Goal: Information Seeking & Learning: Compare options

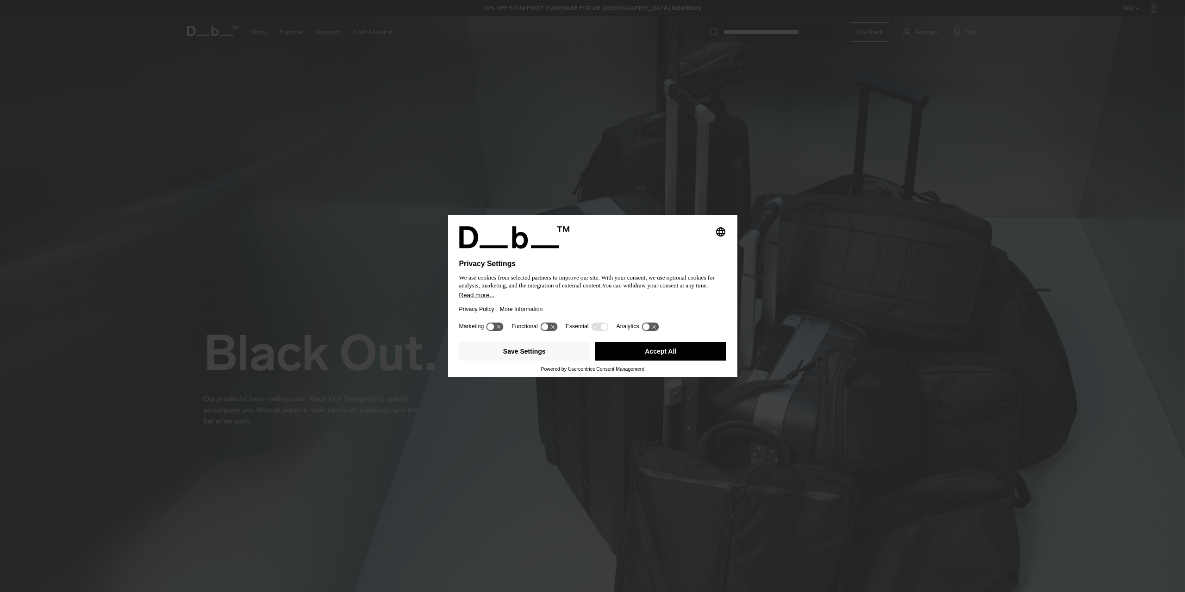
click at [613, 354] on button "Accept All" at bounding box center [660, 351] width 131 height 19
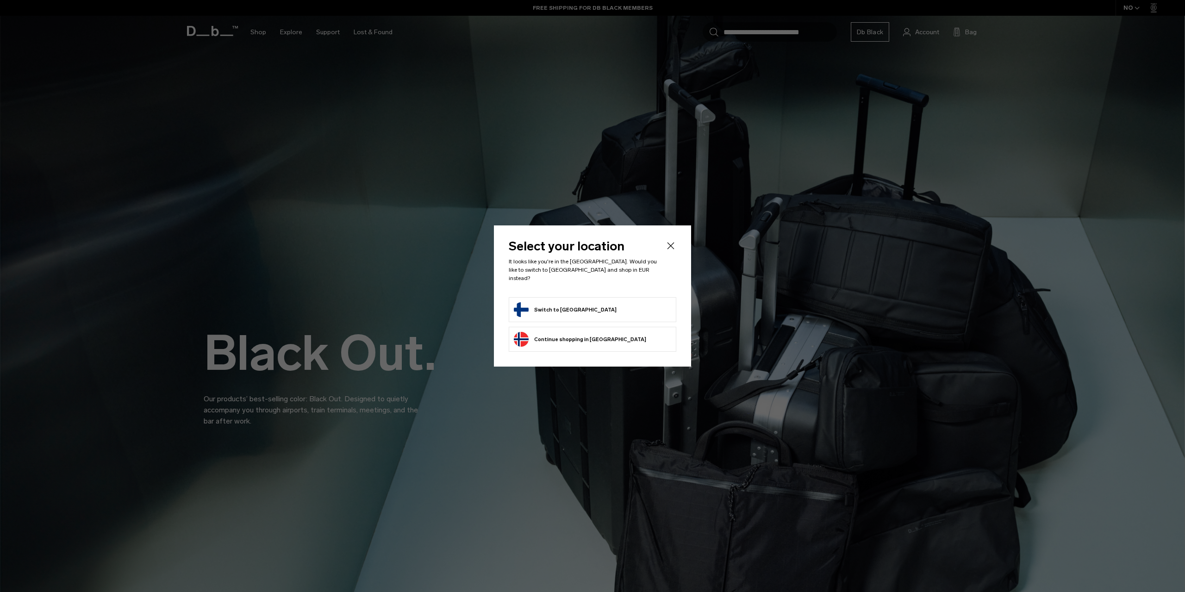
click at [572, 303] on button "Switch to Finland" at bounding box center [565, 309] width 103 height 15
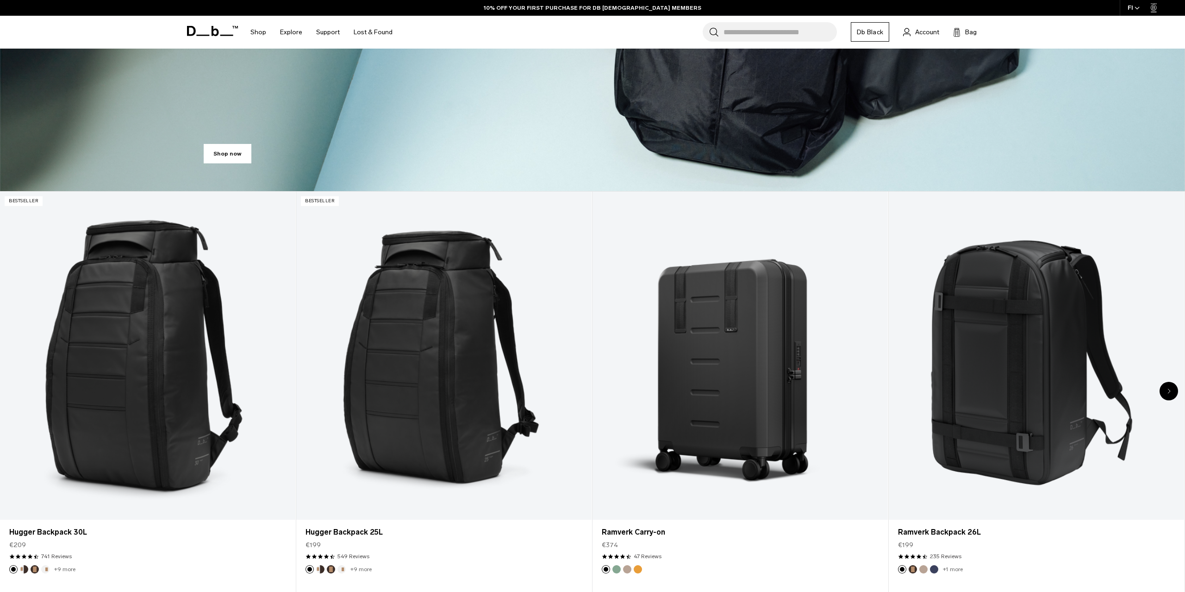
scroll to position [459, 0]
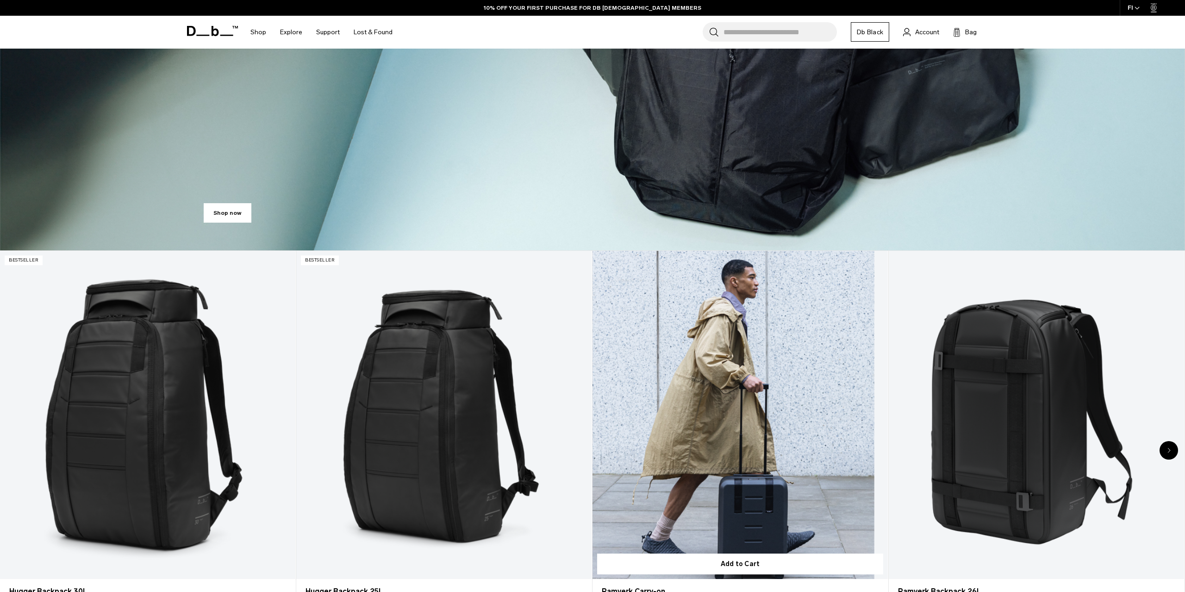
click at [737, 424] on link "Ramverk Carry-on" at bounding box center [740, 415] width 295 height 328
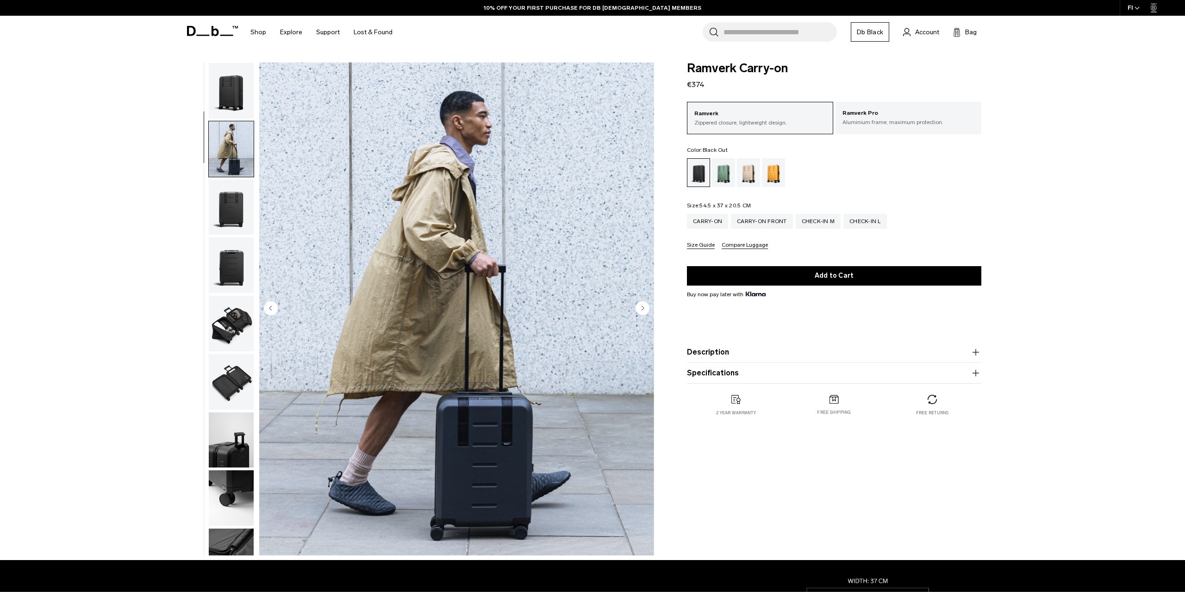
click at [642, 310] on circle "Next slide" at bounding box center [643, 308] width 14 height 14
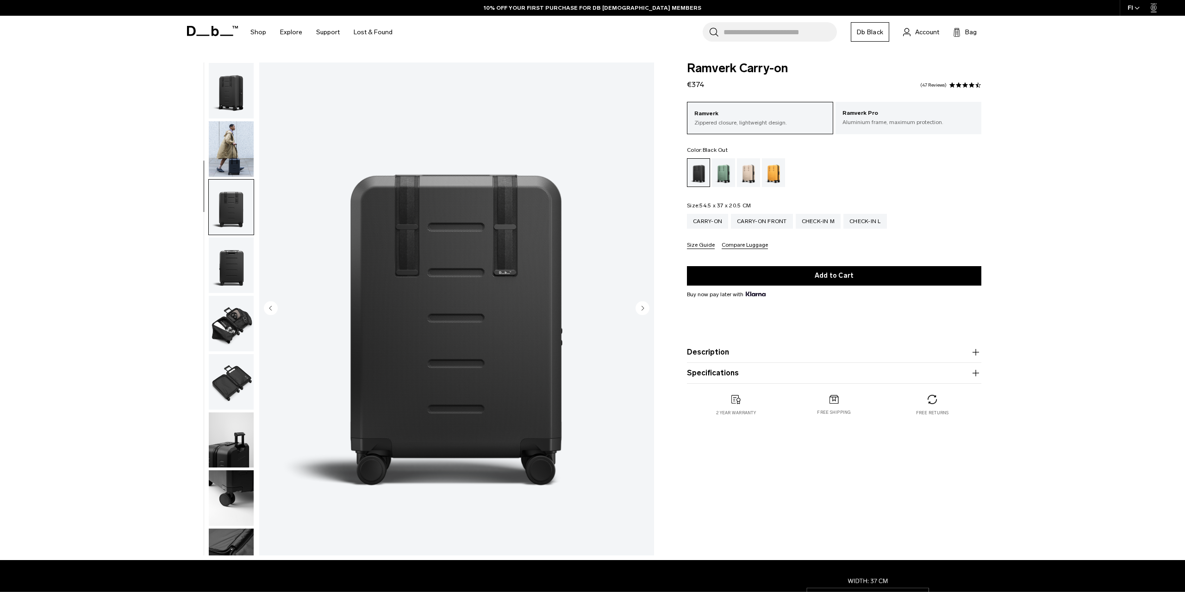
scroll to position [87, 0]
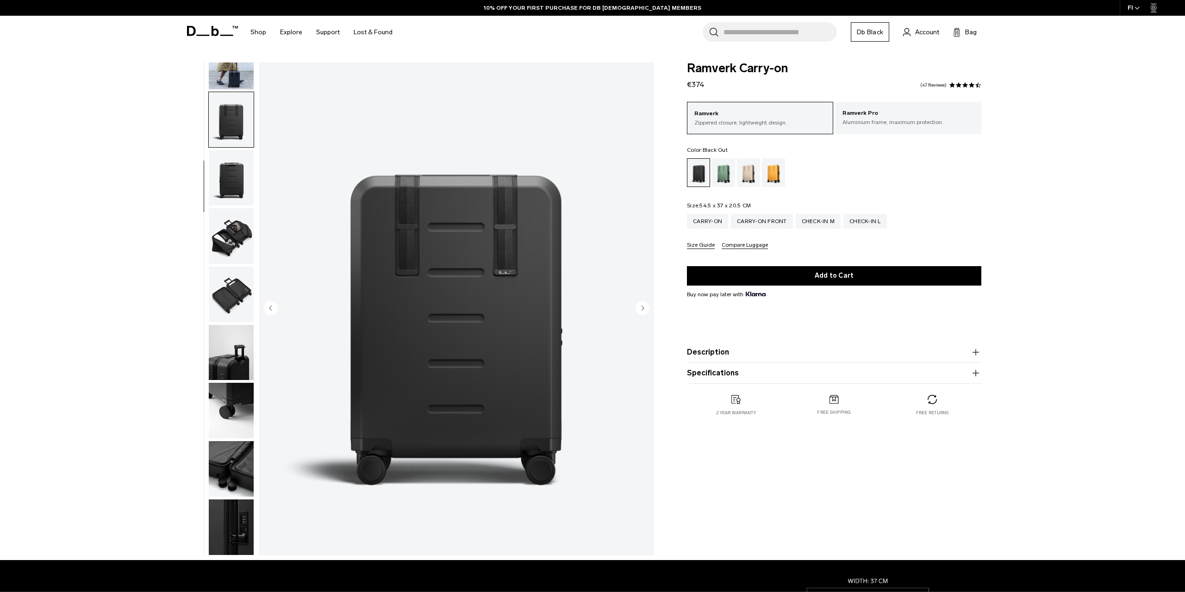
click at [270, 308] on icon "Previous slide" at bounding box center [270, 308] width 2 height 4
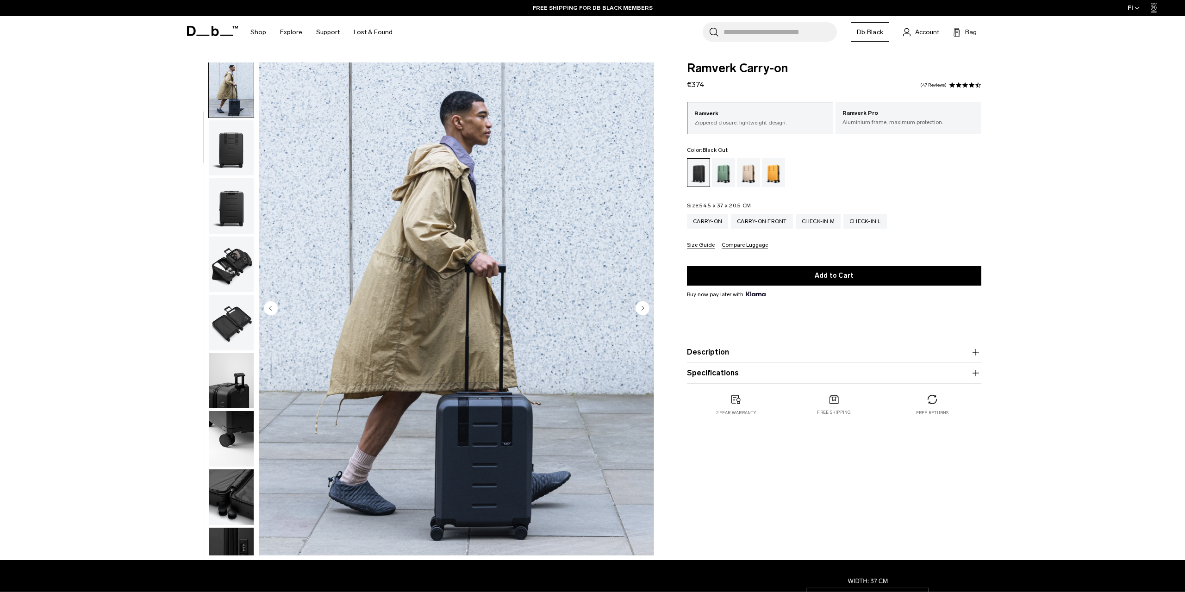
scroll to position [58, 0]
click at [858, 127] on div "Ramverk Pro Aluminium frame, maximum protection." at bounding box center [909, 117] width 146 height 31
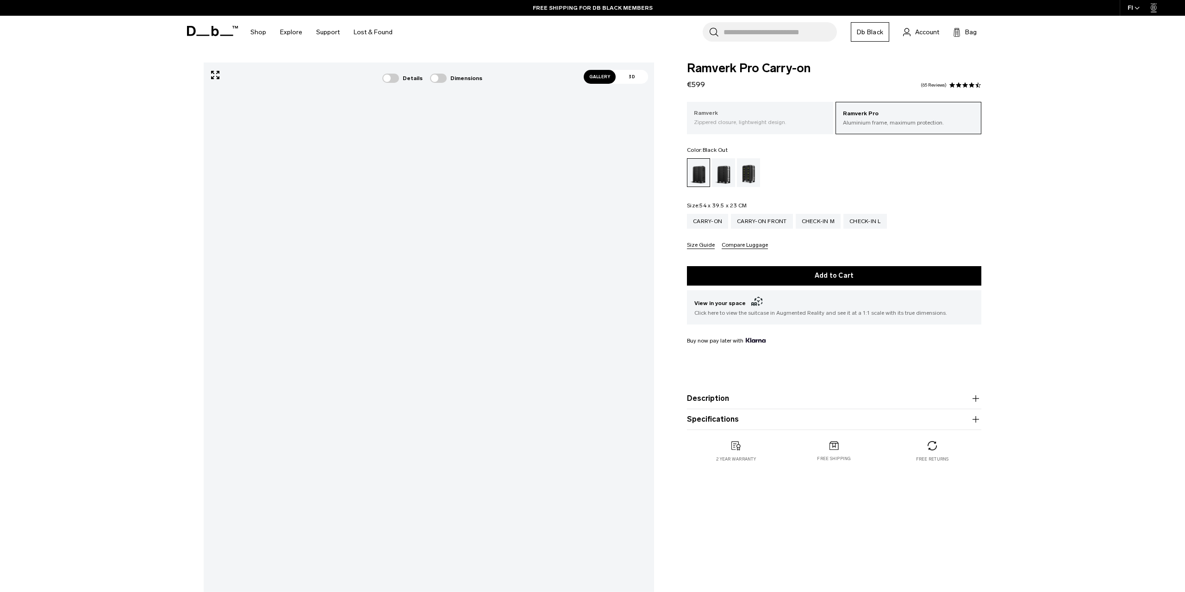
click at [811, 126] on div "Ramverk Zippered closure, lightweight design." at bounding box center [760, 117] width 146 height 31
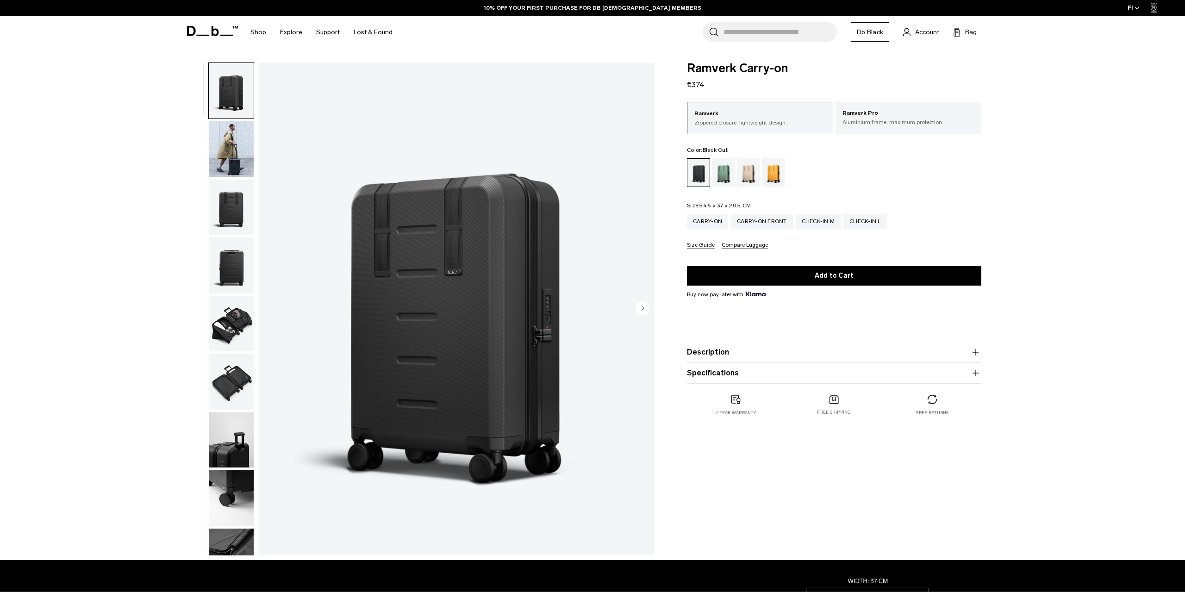
click at [641, 303] on circle "Next slide" at bounding box center [643, 308] width 14 height 14
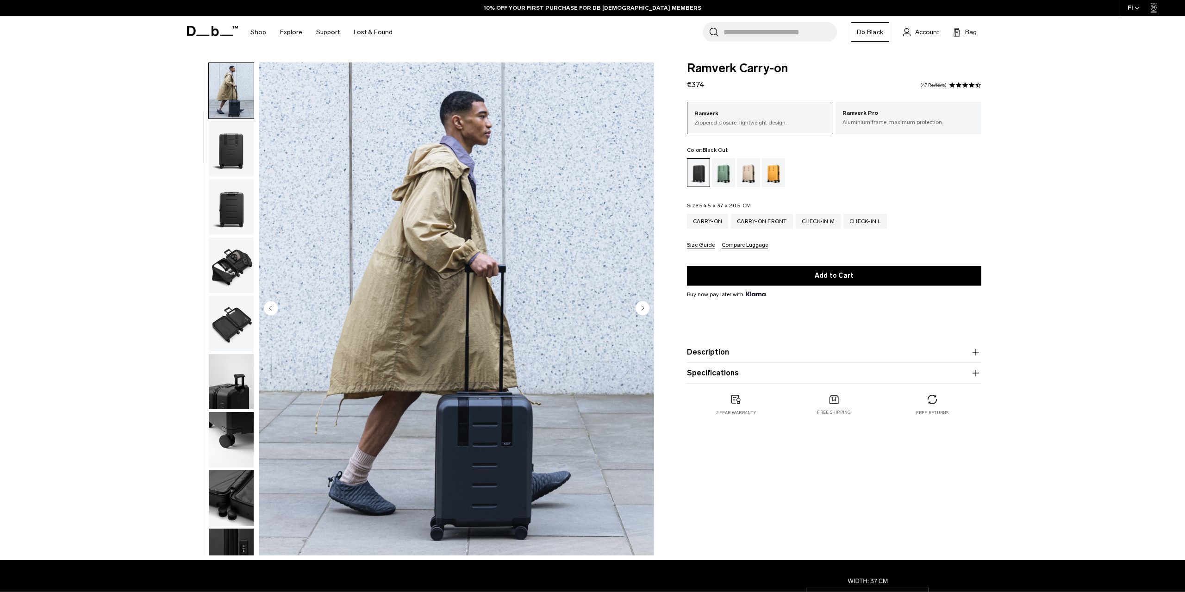
click at [641, 303] on circle "Next slide" at bounding box center [643, 308] width 14 height 14
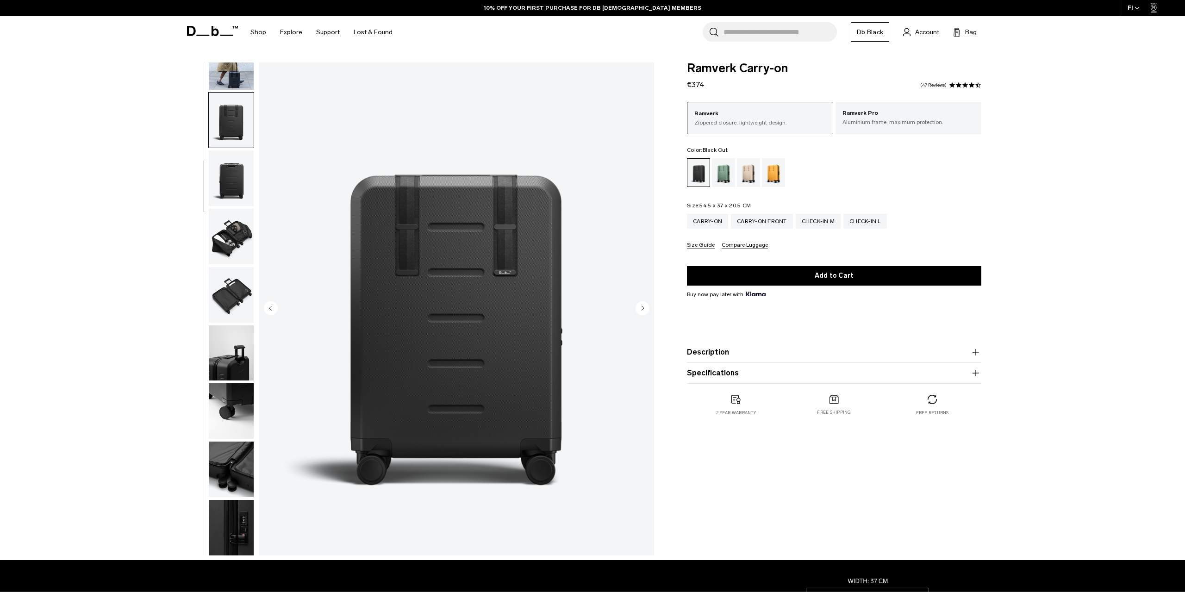
scroll to position [87, 0]
click at [641, 303] on circle "Next slide" at bounding box center [643, 308] width 14 height 14
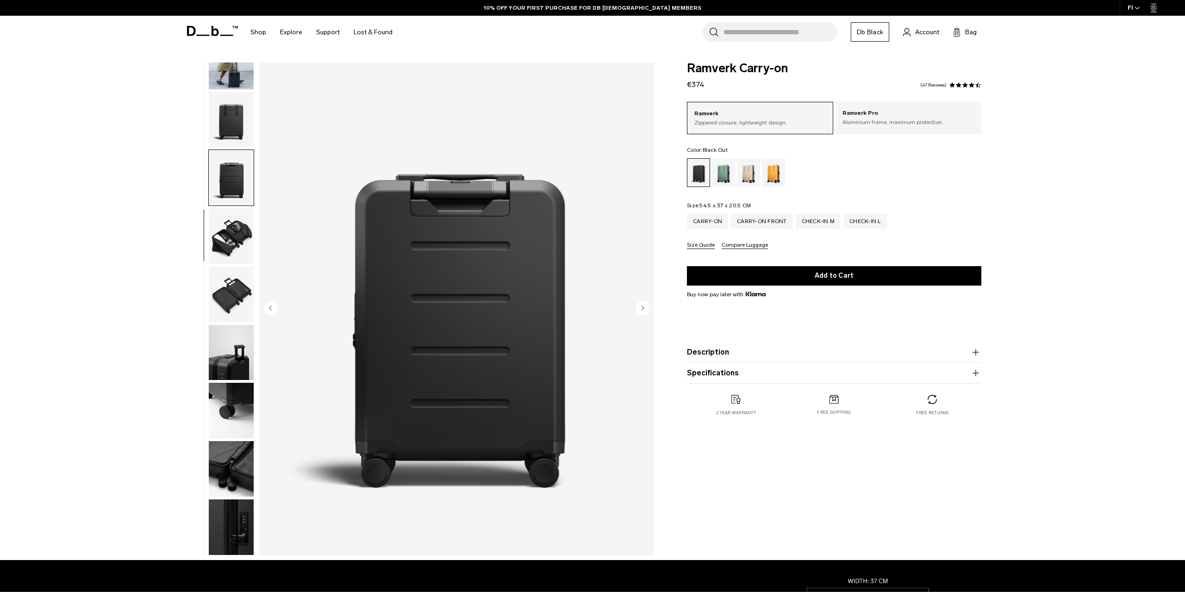
click at [641, 303] on circle "Next slide" at bounding box center [643, 308] width 14 height 14
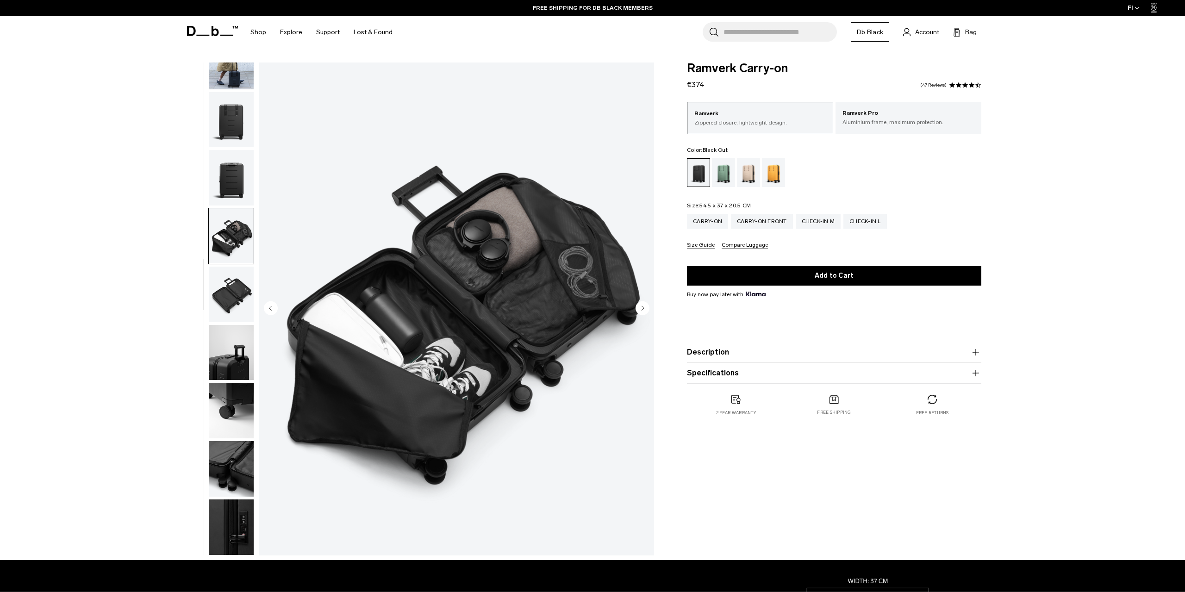
click at [642, 309] on icon "Next slide" at bounding box center [643, 308] width 2 height 4
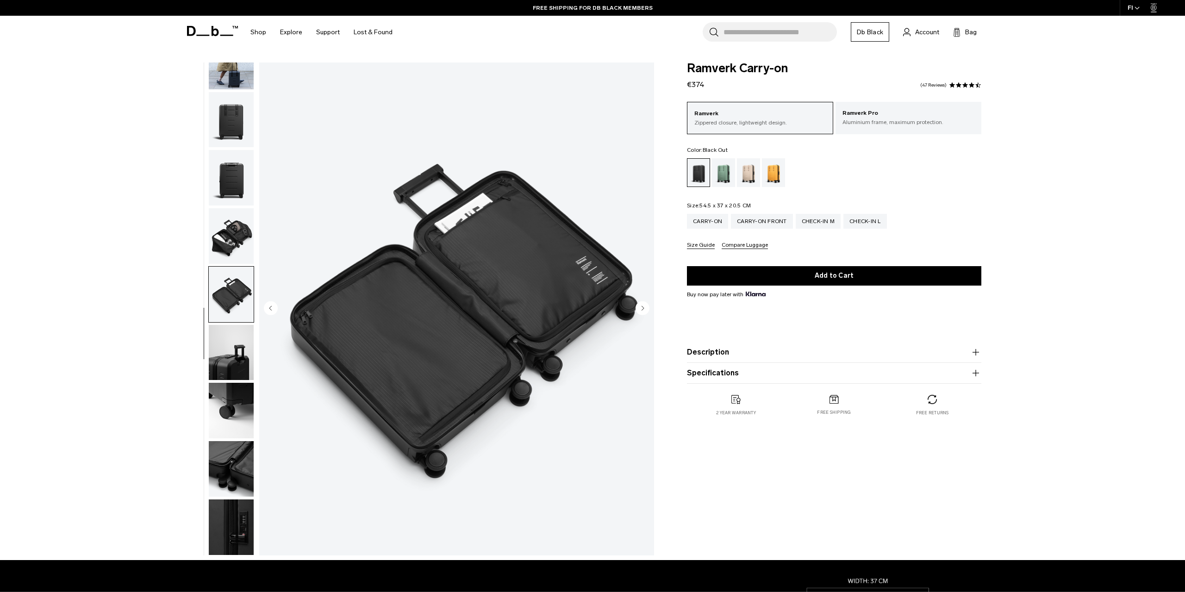
click at [642, 309] on icon "Next slide" at bounding box center [643, 308] width 2 height 4
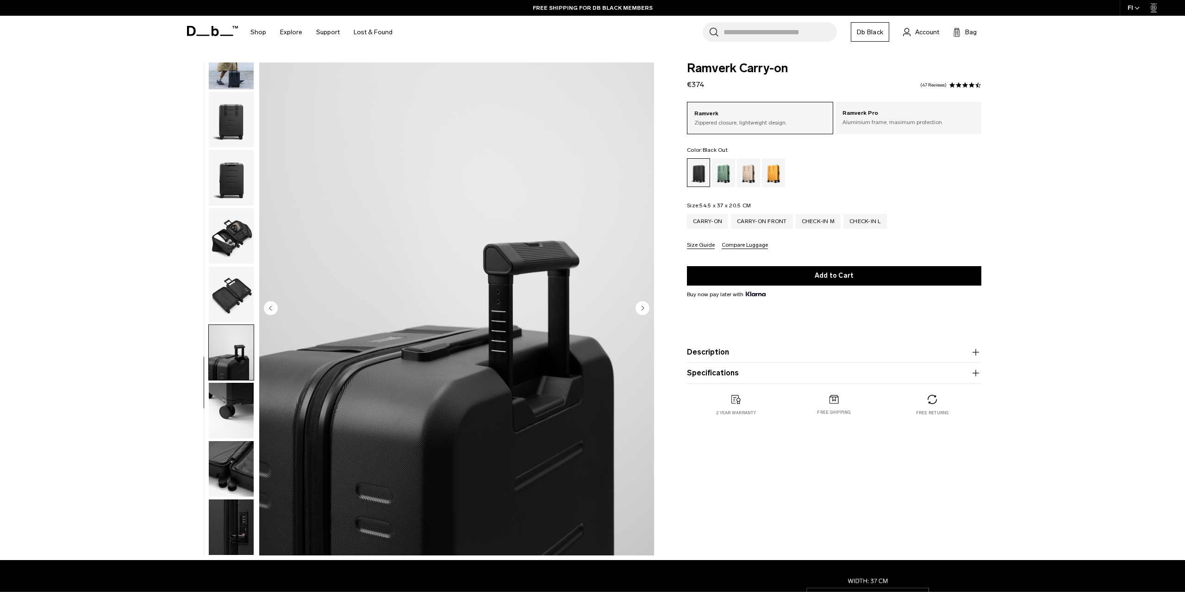
click at [642, 309] on icon "Next slide" at bounding box center [643, 308] width 2 height 4
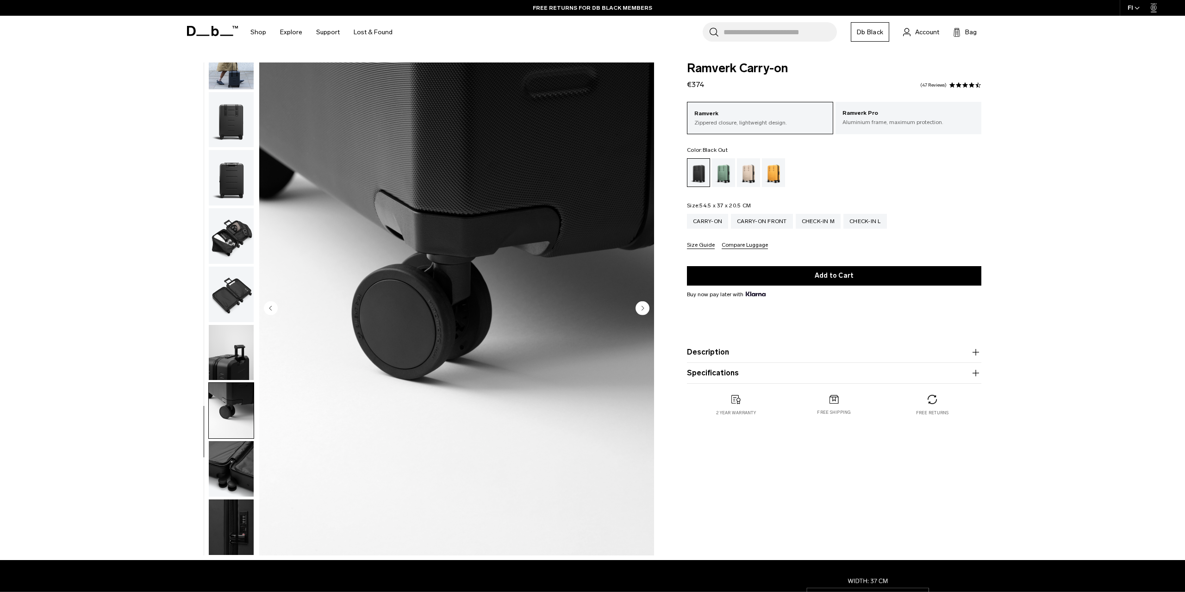
click at [642, 309] on icon "Next slide" at bounding box center [643, 308] width 2 height 4
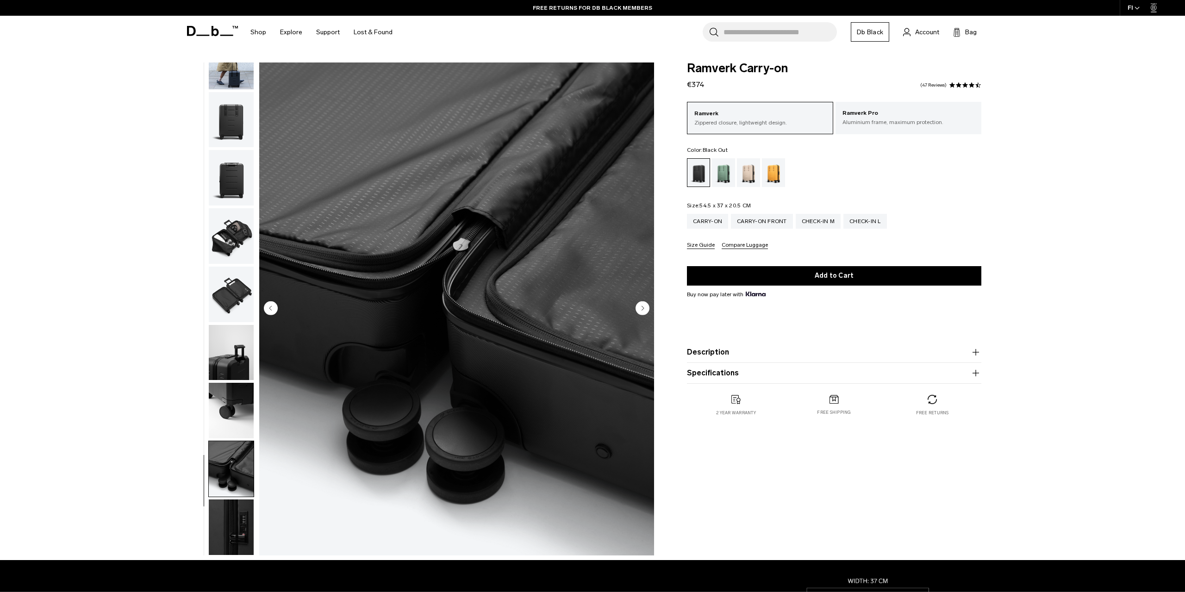
click at [642, 309] on icon "Next slide" at bounding box center [643, 308] width 2 height 4
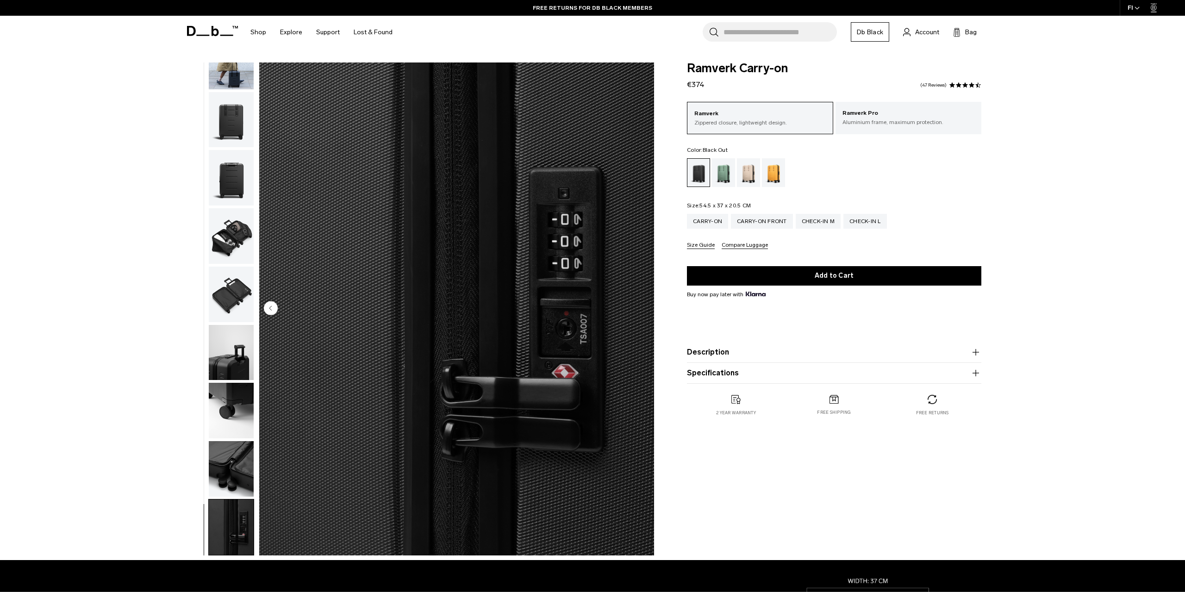
click at [642, 309] on img "10 / 10" at bounding box center [456, 308] width 395 height 493
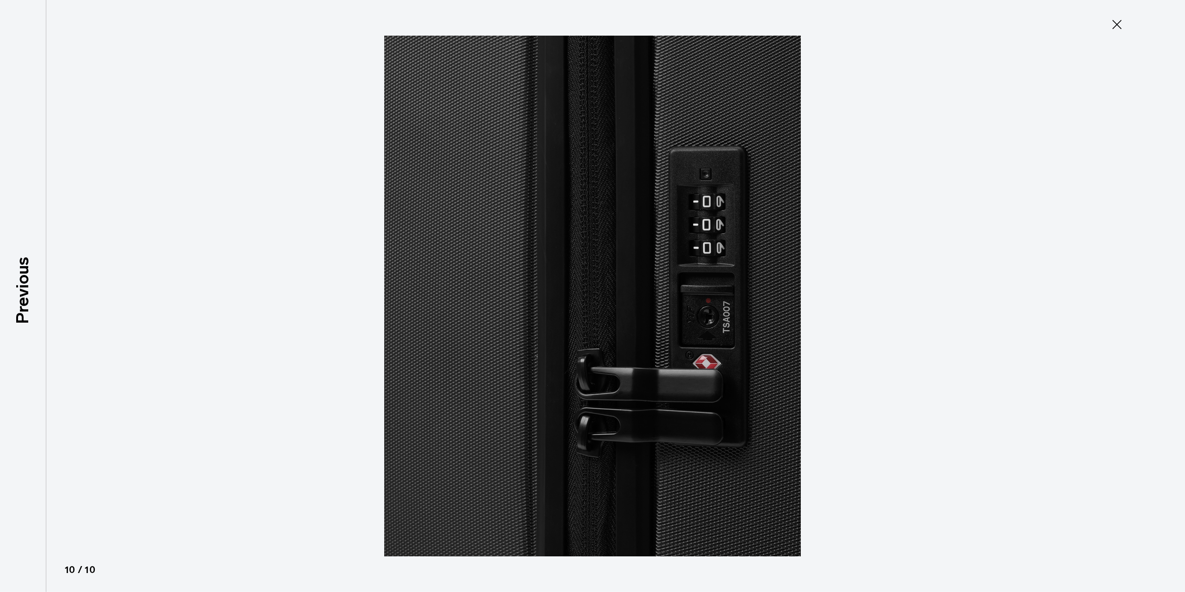
click at [1109, 26] on button "Close" at bounding box center [1117, 24] width 31 height 19
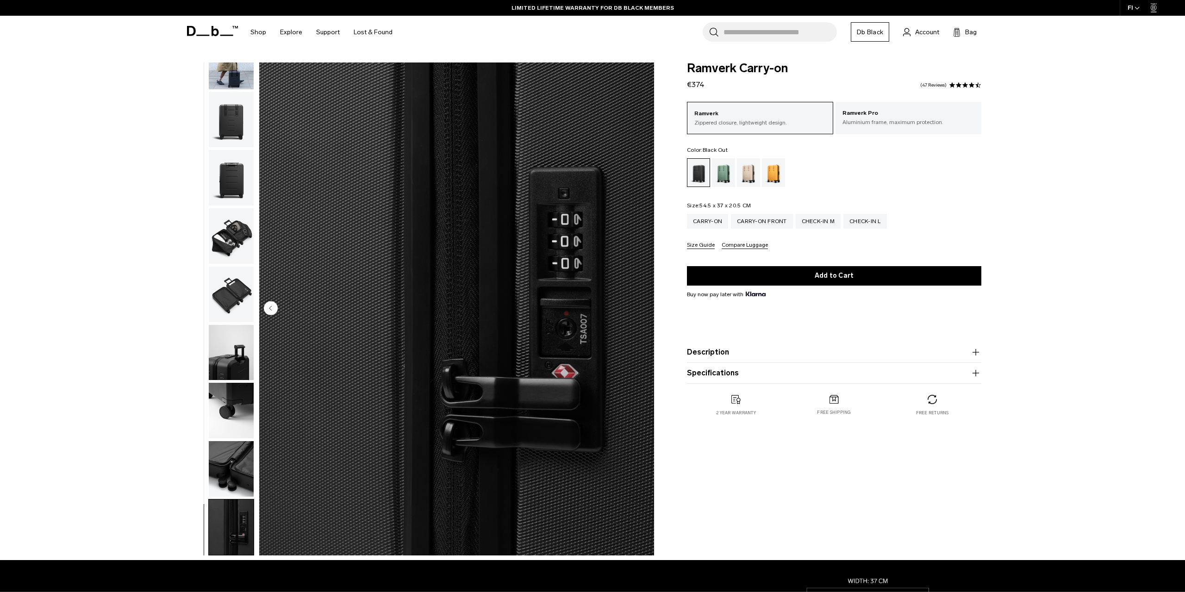
click at [741, 358] on button "Description" at bounding box center [834, 352] width 294 height 11
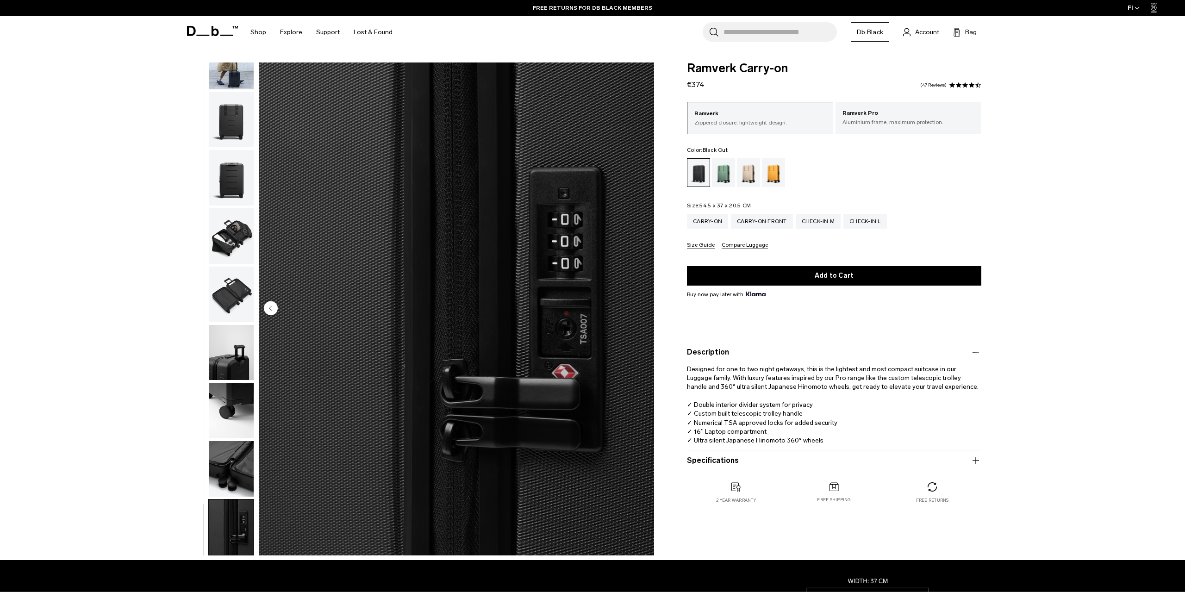
scroll to position [110, 0]
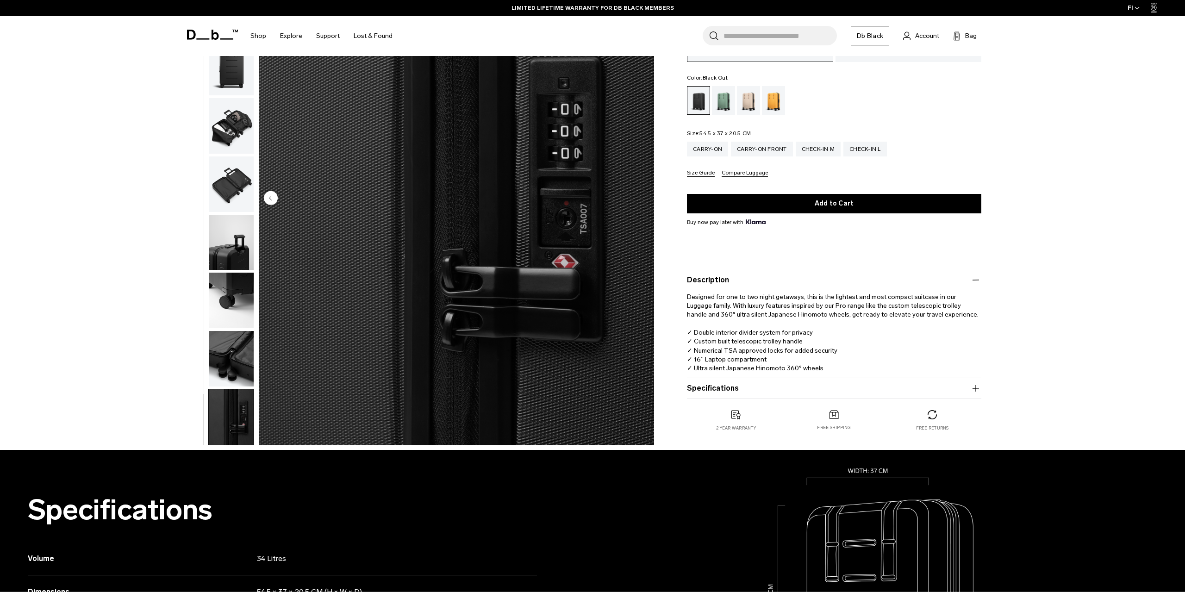
click at [699, 388] on button "Specifications" at bounding box center [834, 388] width 294 height 11
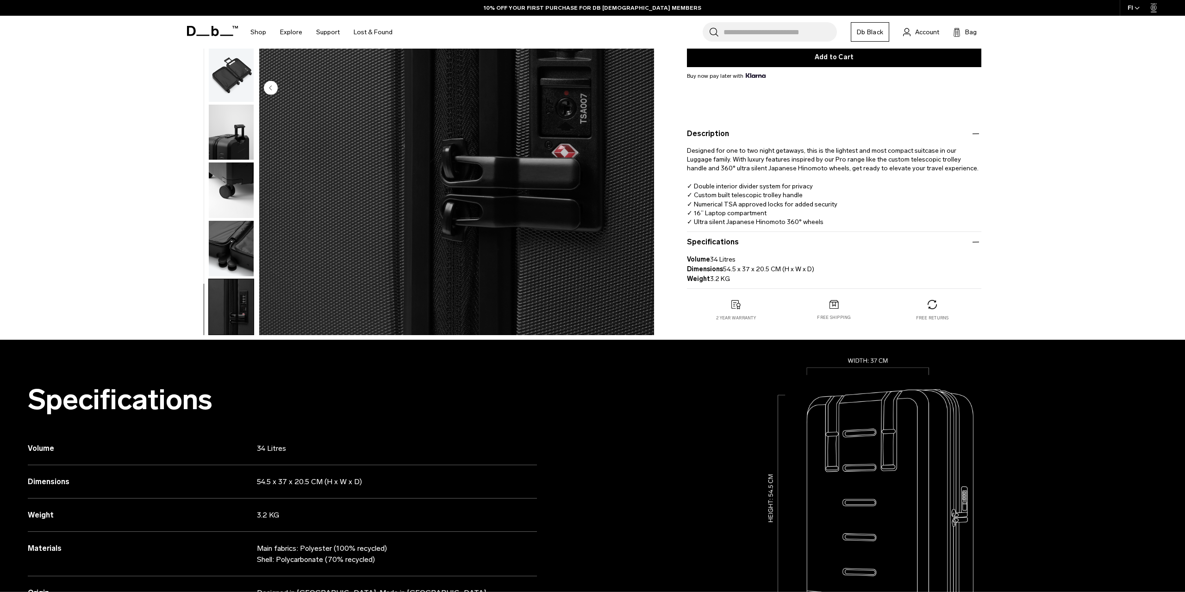
scroll to position [0, 0]
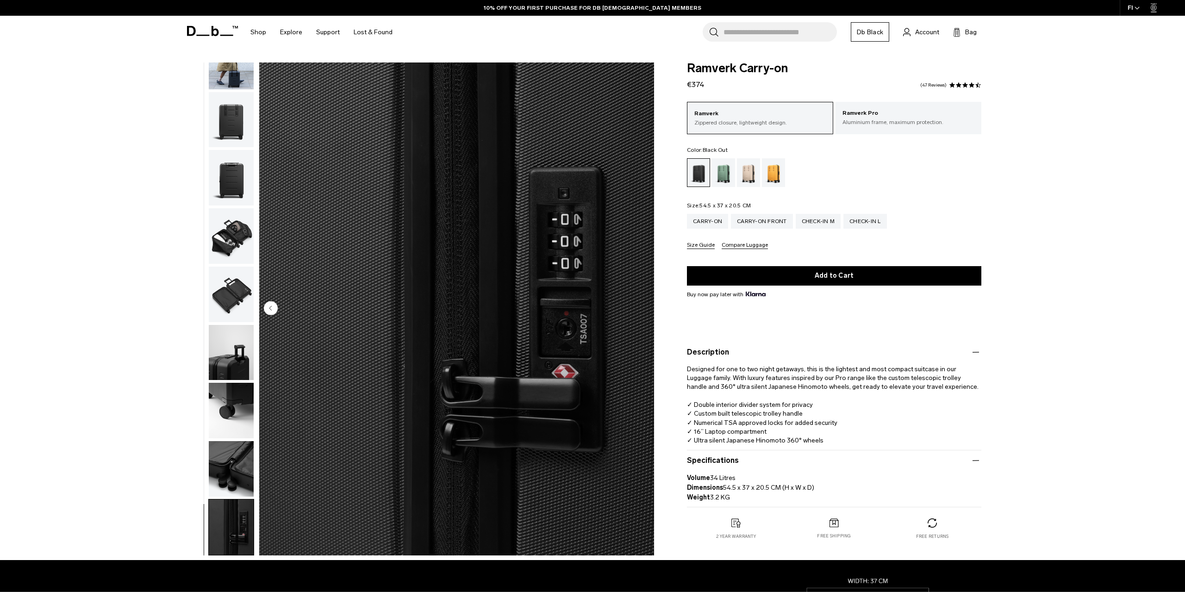
click at [224, 34] on icon at bounding box center [212, 31] width 51 height 10
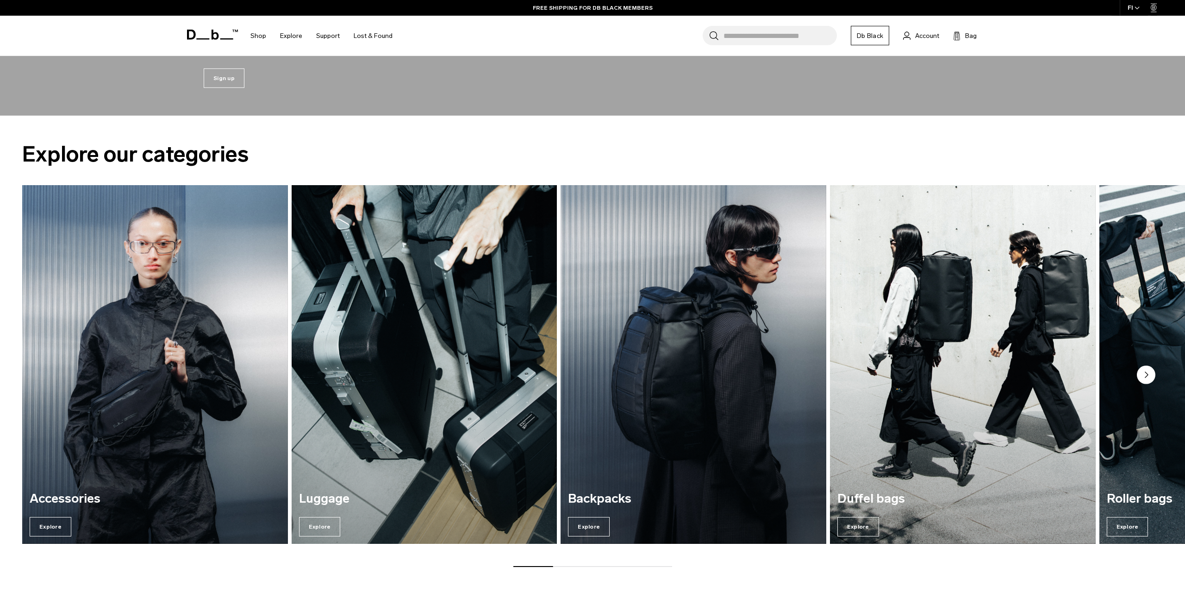
scroll to position [1671, 0]
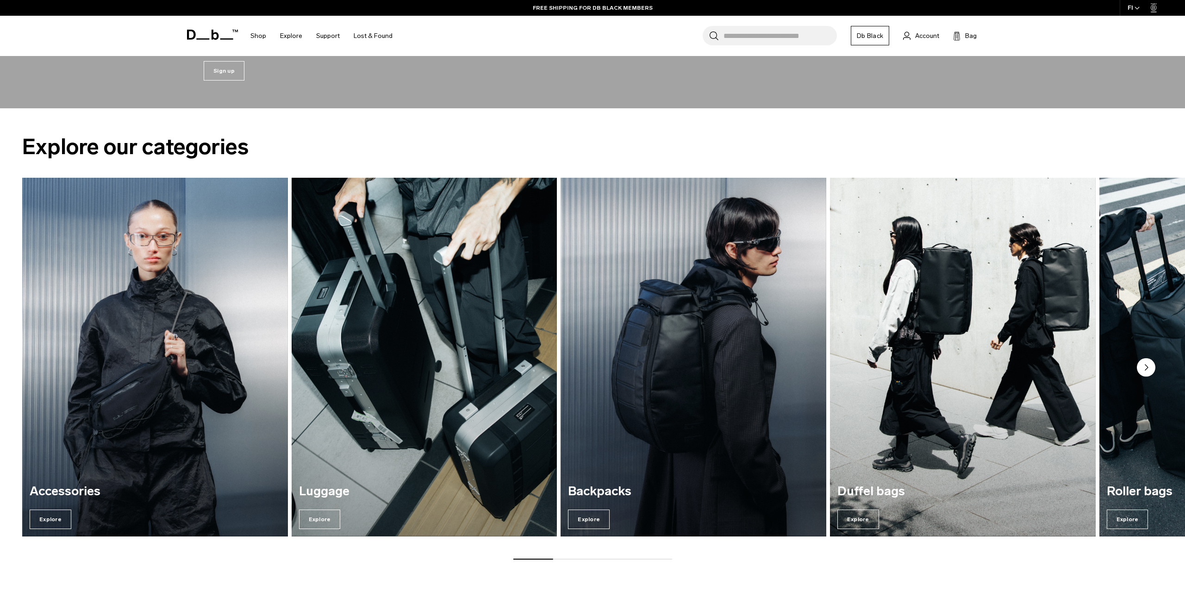
click at [1144, 362] on circle "Next slide" at bounding box center [1146, 367] width 19 height 19
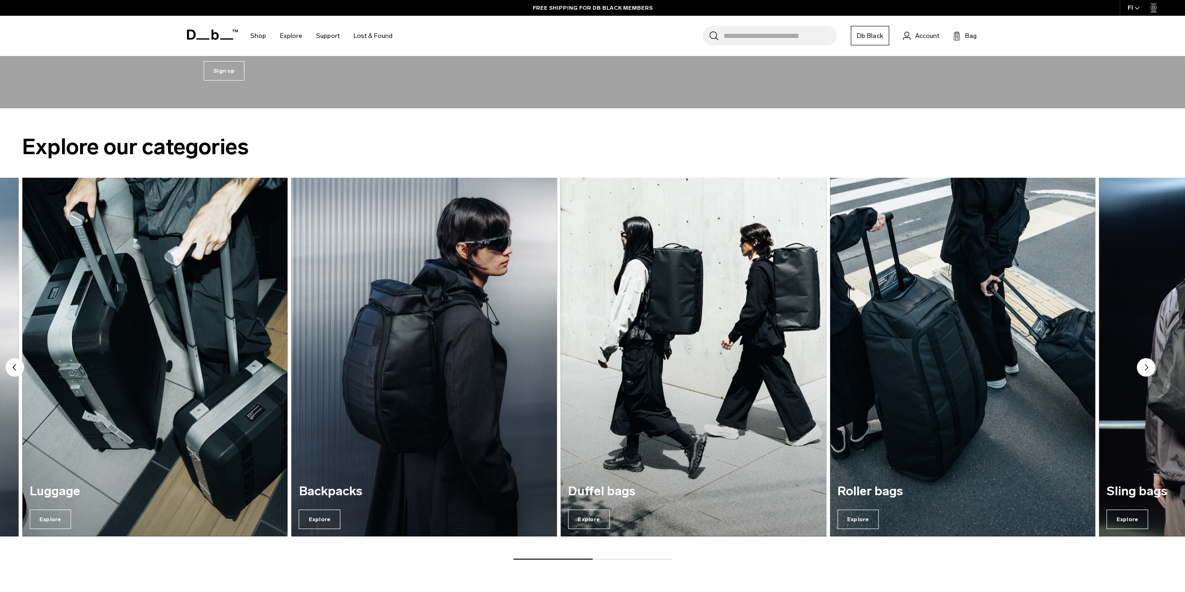
click at [1144, 362] on circle "Next slide" at bounding box center [1146, 367] width 19 height 19
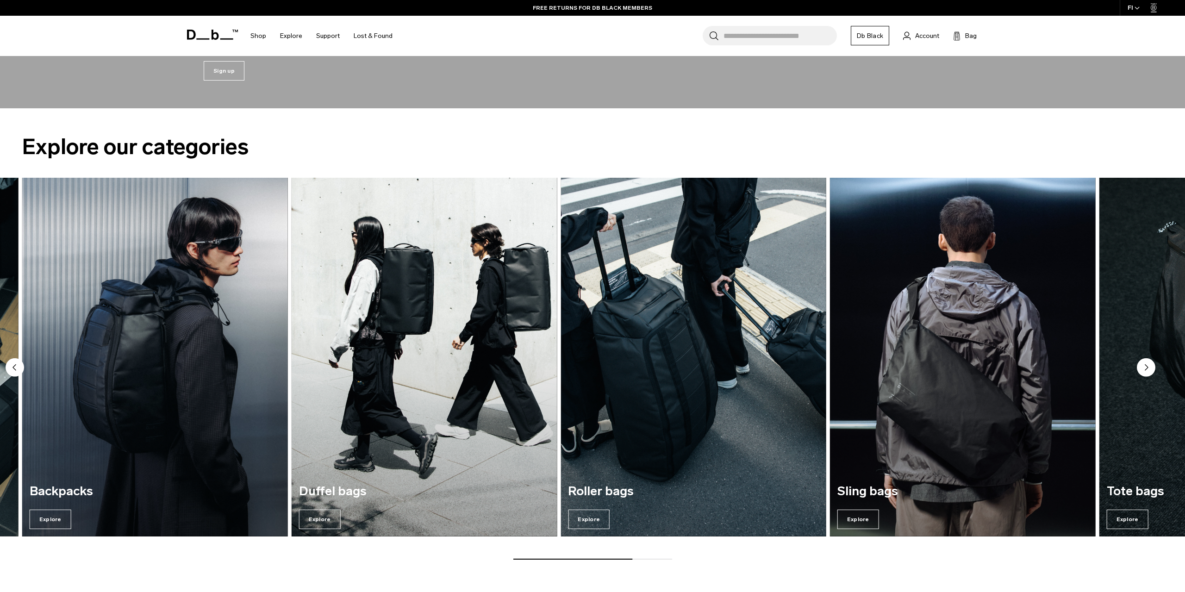
click at [1144, 362] on circle "Next slide" at bounding box center [1146, 367] width 19 height 19
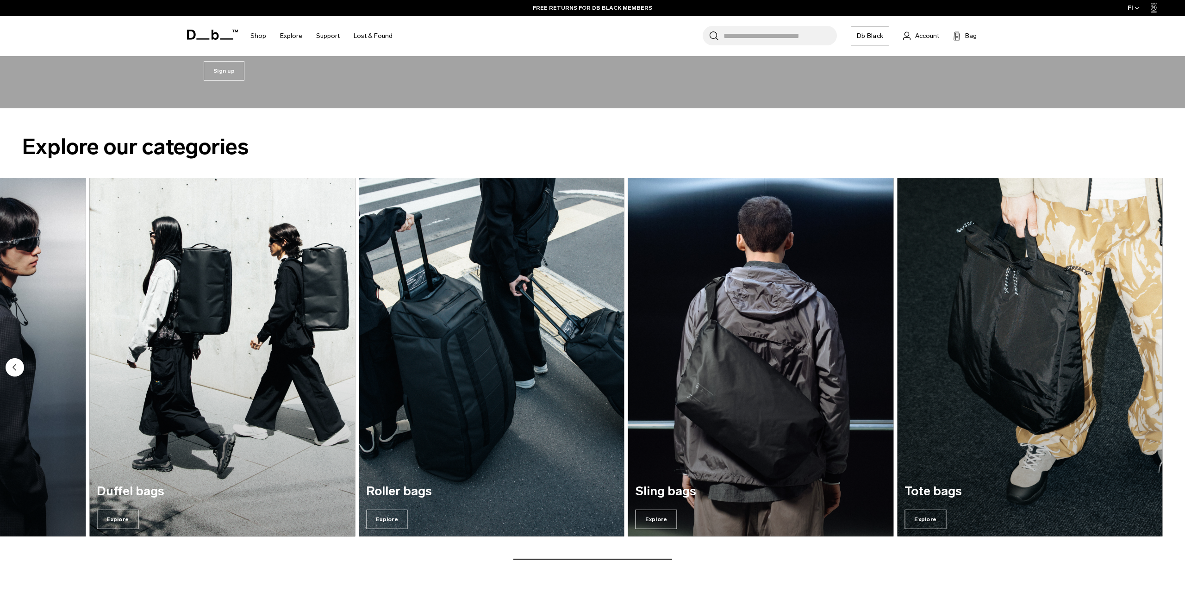
click at [1144, 362] on img "7 / 7" at bounding box center [1030, 357] width 266 height 358
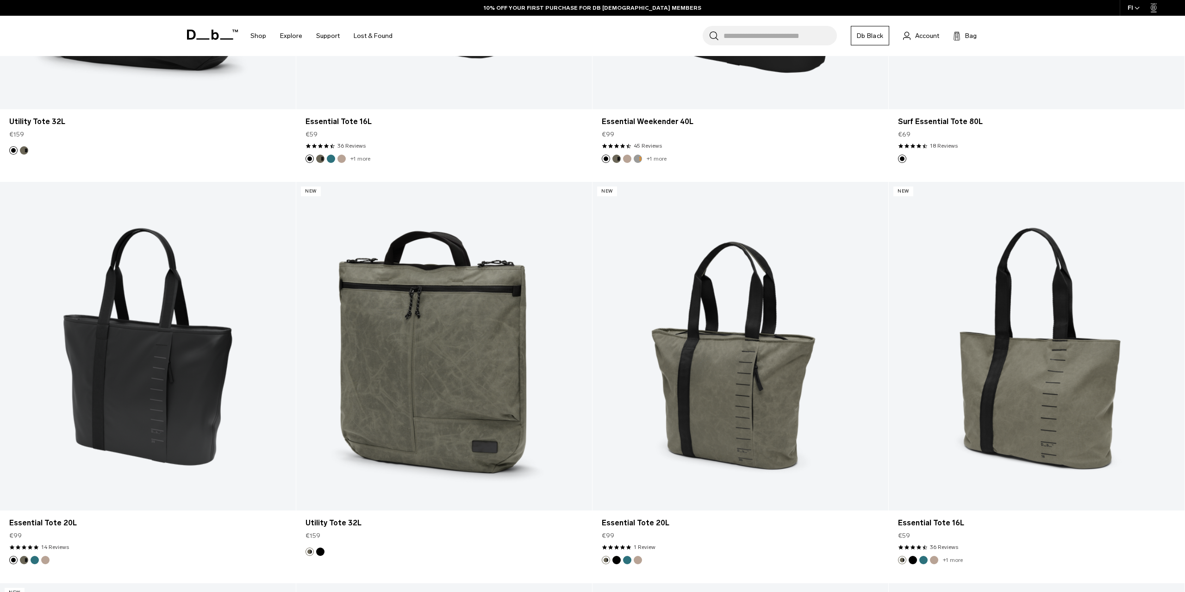
scroll to position [551, 0]
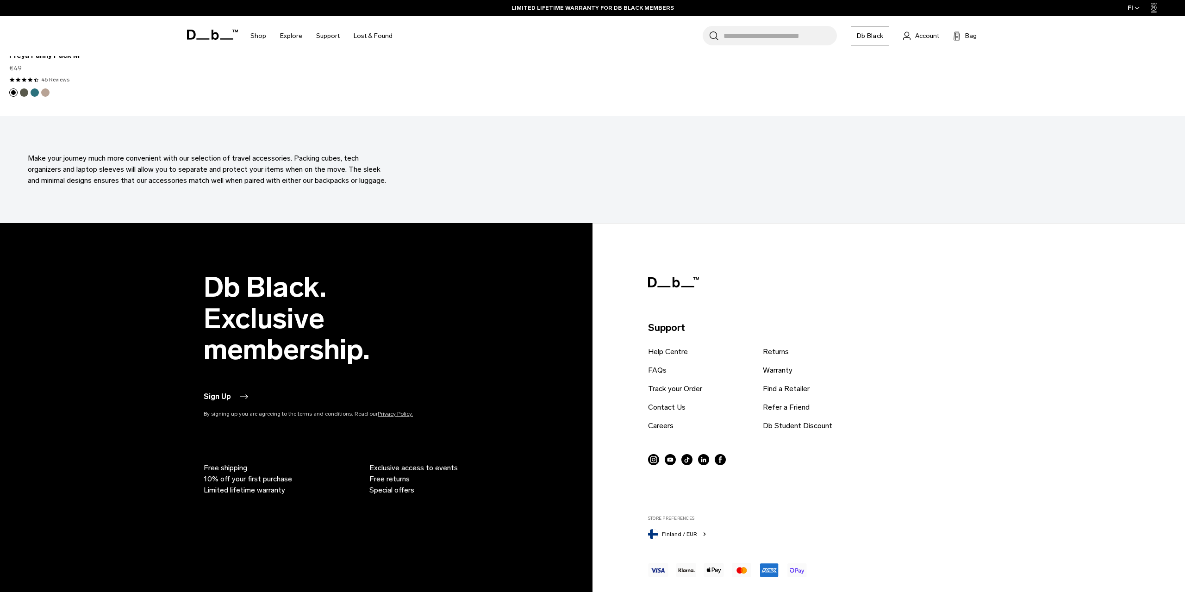
scroll to position [4671, 0]
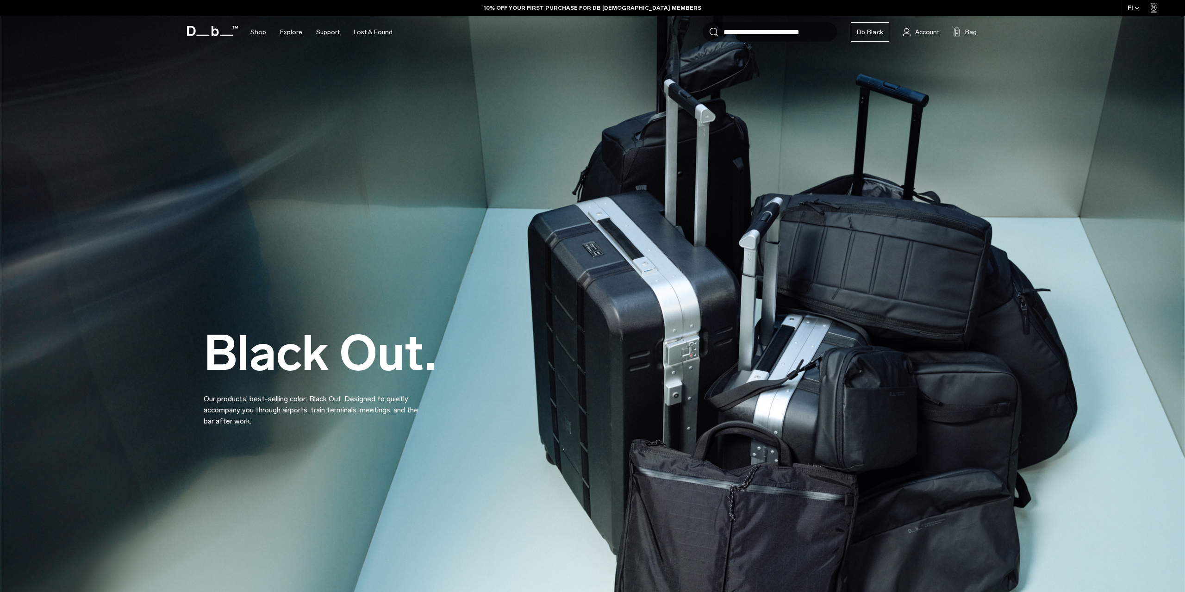
scroll to position [1891, 0]
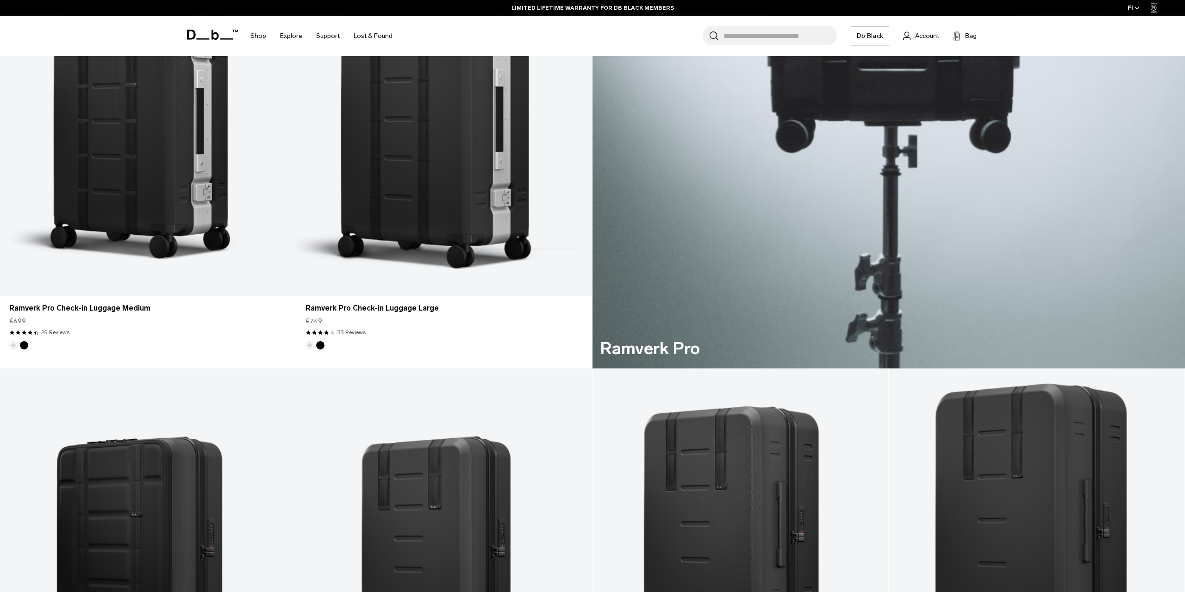
scroll to position [771, 0]
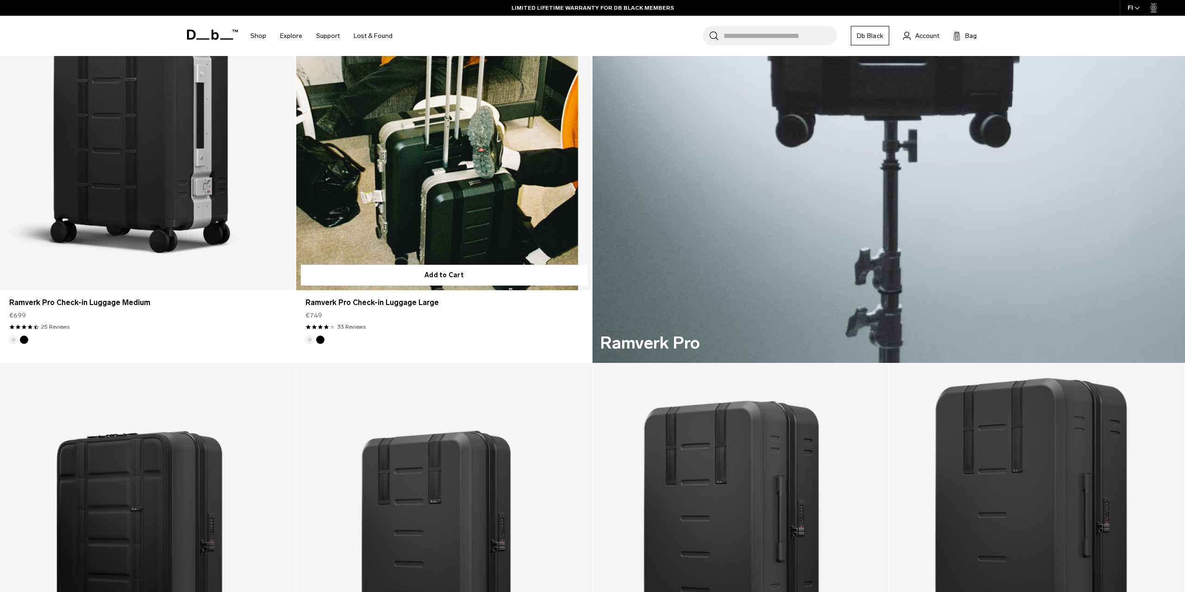
click at [561, 315] on div "€749" at bounding box center [444, 316] width 277 height 10
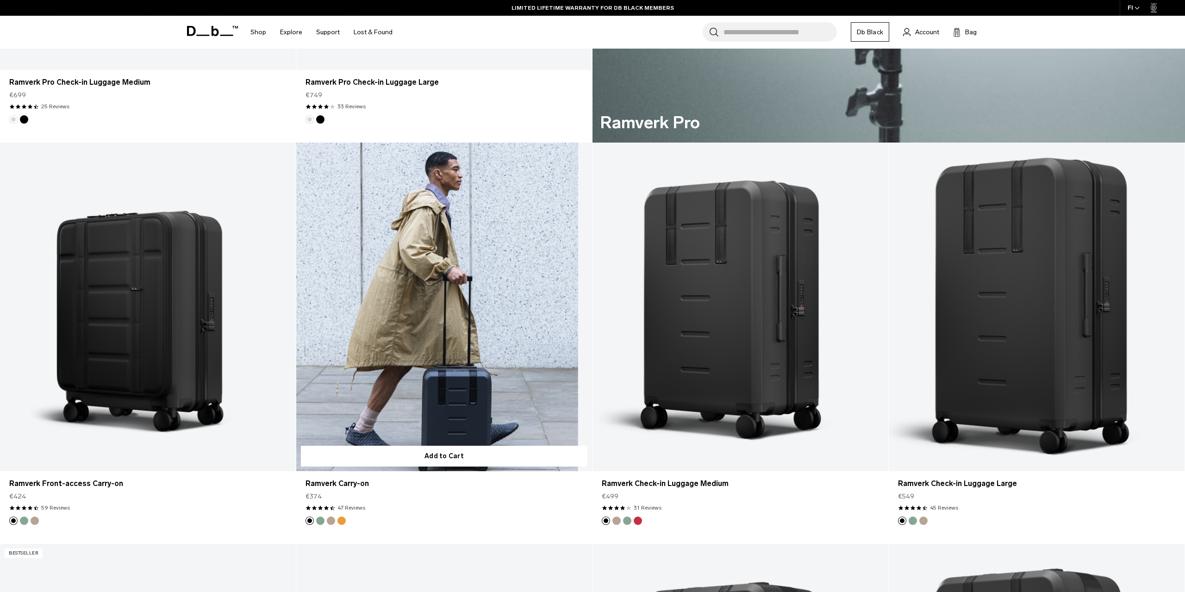
scroll to position [551, 0]
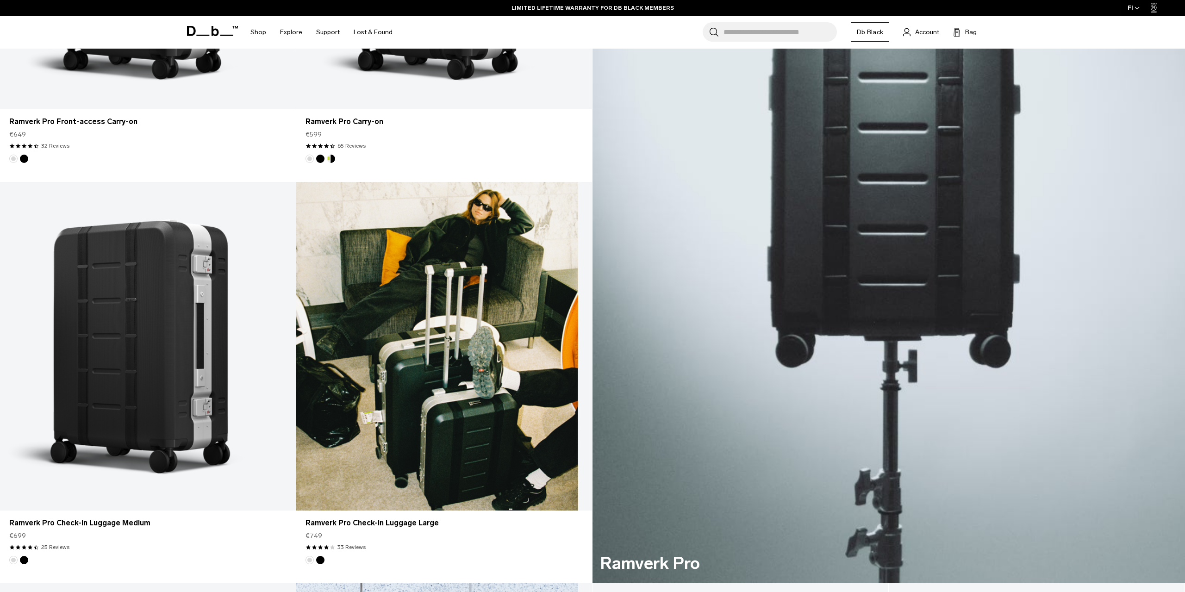
click at [432, 321] on link "Ramverk Pro Check-in Luggage Large" at bounding box center [444, 346] width 296 height 329
